Goal: Transaction & Acquisition: Subscribe to service/newsletter

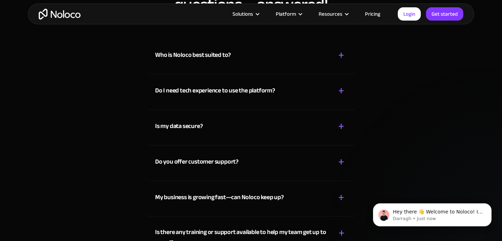
scroll to position [3649, 0]
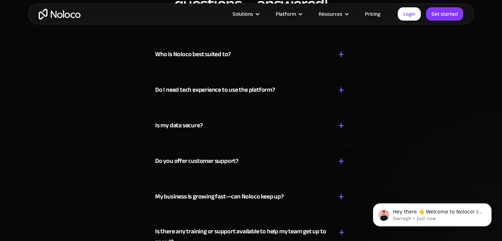
click at [342, 57] on div "+" at bounding box center [341, 54] width 6 height 12
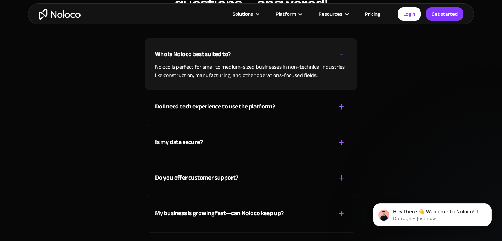
click at [343, 107] on div "+" at bounding box center [341, 107] width 6 height 12
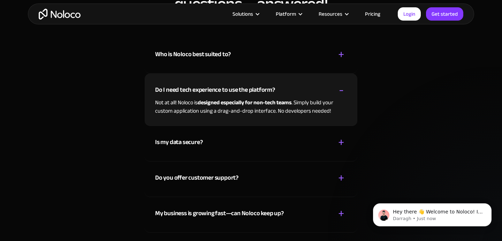
scroll to position [3648, 0]
click at [344, 142] on div "+" at bounding box center [341, 143] width 6 height 12
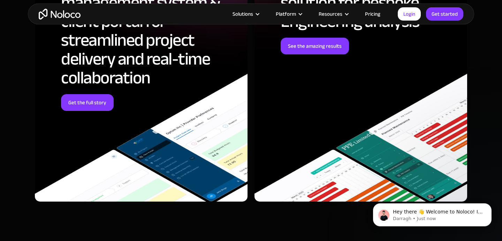
scroll to position [1428, 0]
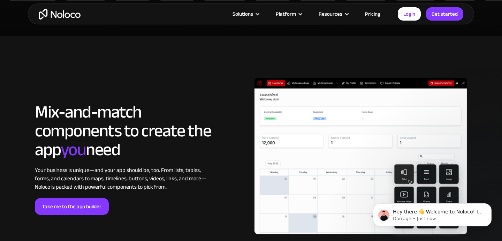
click at [375, 14] on link "Pricing" at bounding box center [372, 13] width 33 height 9
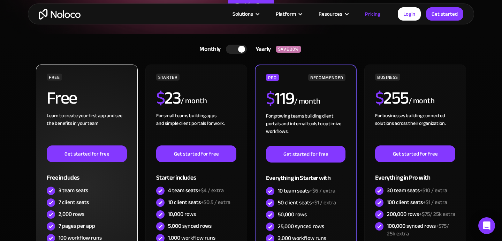
scroll to position [122, 0]
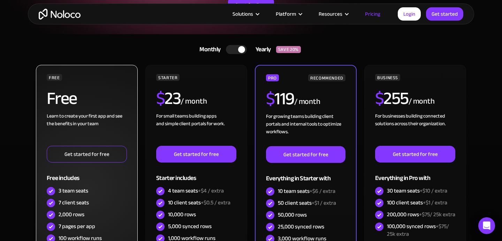
click at [108, 159] on link "Get started for free" at bounding box center [87, 154] width 80 height 17
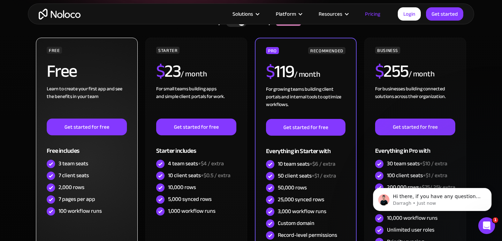
scroll to position [149, 0]
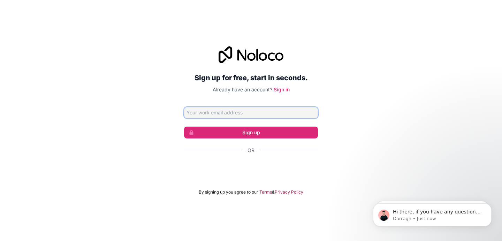
click at [276, 113] on input "Email address" at bounding box center [251, 112] width 134 height 11
click at [418, 83] on div "Sign up for free, start in seconds. Already have an account? Sign in Sign up Or…" at bounding box center [251, 121] width 502 height 168
